Goal: Find specific page/section: Find specific page/section

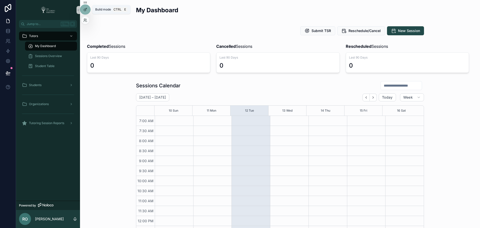
scroll to position [125, 0]
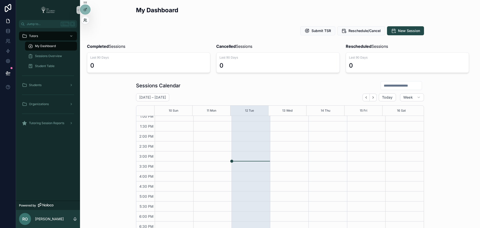
click at [85, 22] on icon at bounding box center [85, 20] width 4 height 4
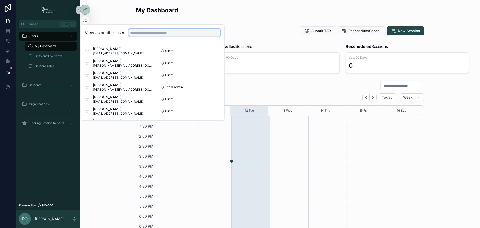
click at [136, 34] on input "text" at bounding box center [175, 33] width 92 height 8
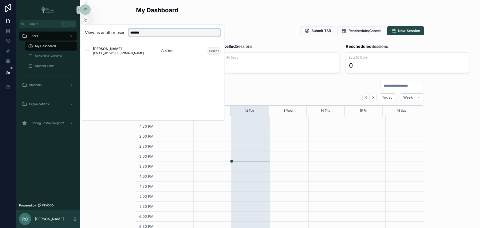
type input "*******"
click at [213, 51] on button "Select" at bounding box center [214, 50] width 13 height 7
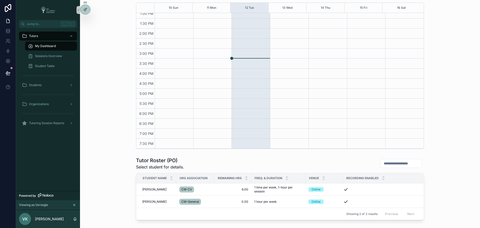
scroll to position [142, 0]
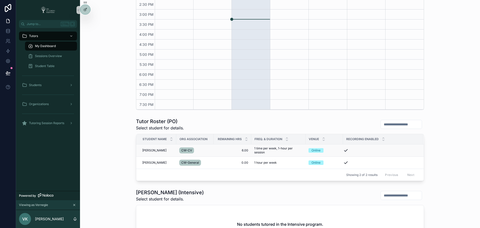
click at [203, 148] on div "CW-CV" at bounding box center [195, 150] width 32 height 8
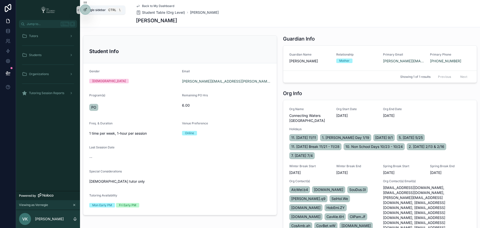
click at [78, 10] on icon "scrollable content" at bounding box center [78, 10] width 1 height 2
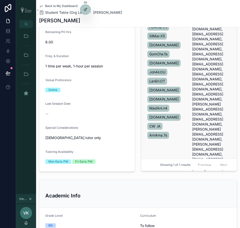
scroll to position [133, 0]
